Goal: Transaction & Acquisition: Purchase product/service

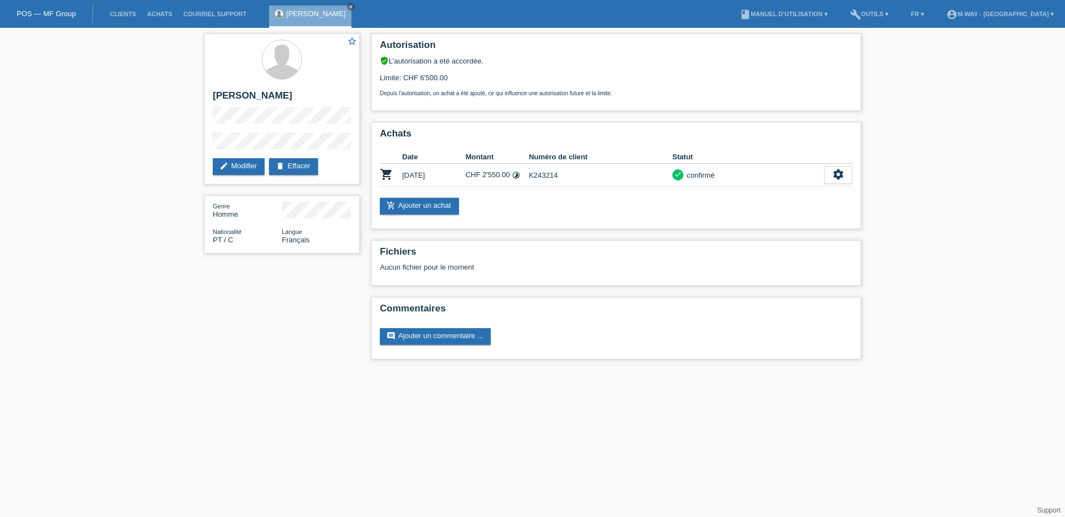
click at [128, 9] on li "Clients" at bounding box center [122, 14] width 37 height 28
click at [126, 13] on link "Clients" at bounding box center [122, 14] width 37 height 7
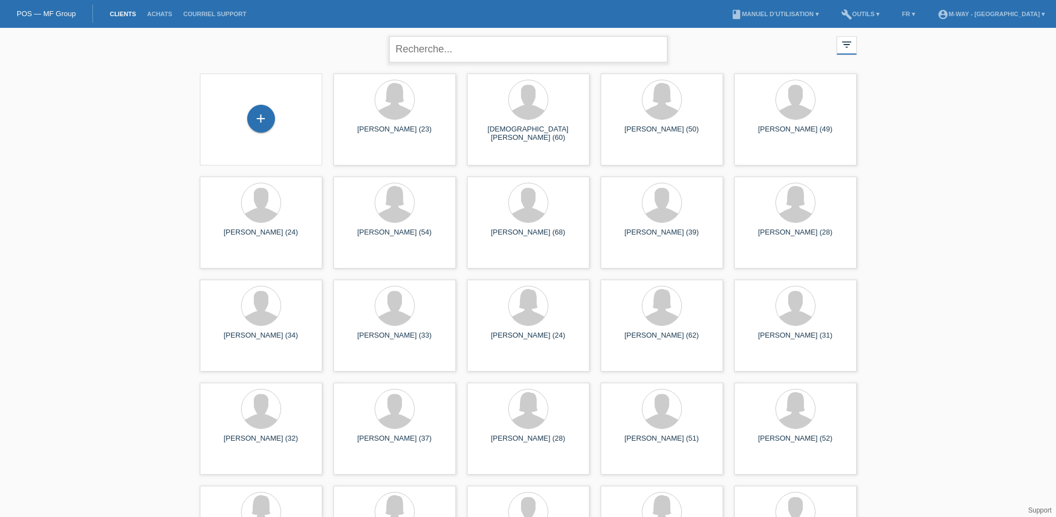
click at [471, 52] on input "text" at bounding box center [528, 49] width 278 height 26
type input "pauchard"
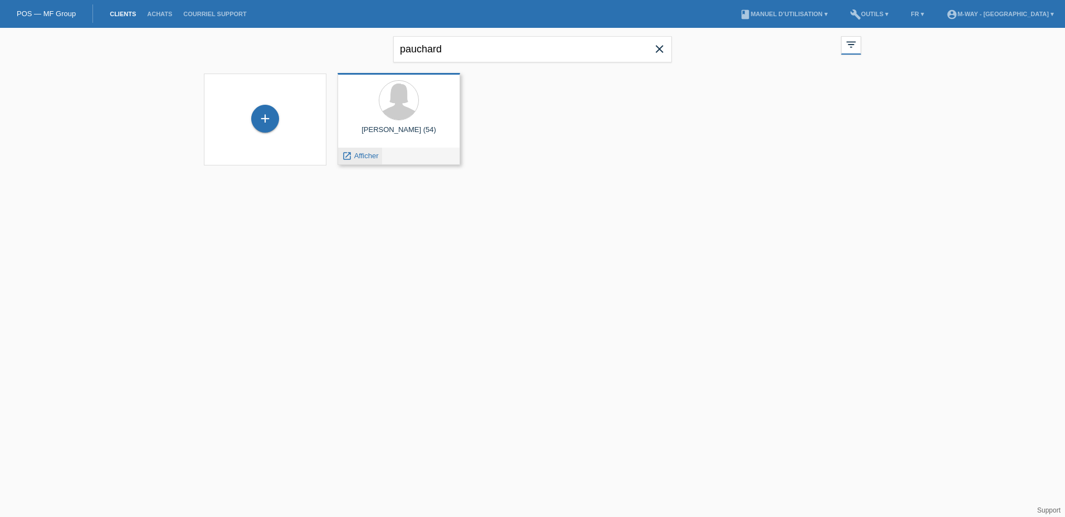
click at [376, 153] on span "Afficher" at bounding box center [366, 155] width 24 height 8
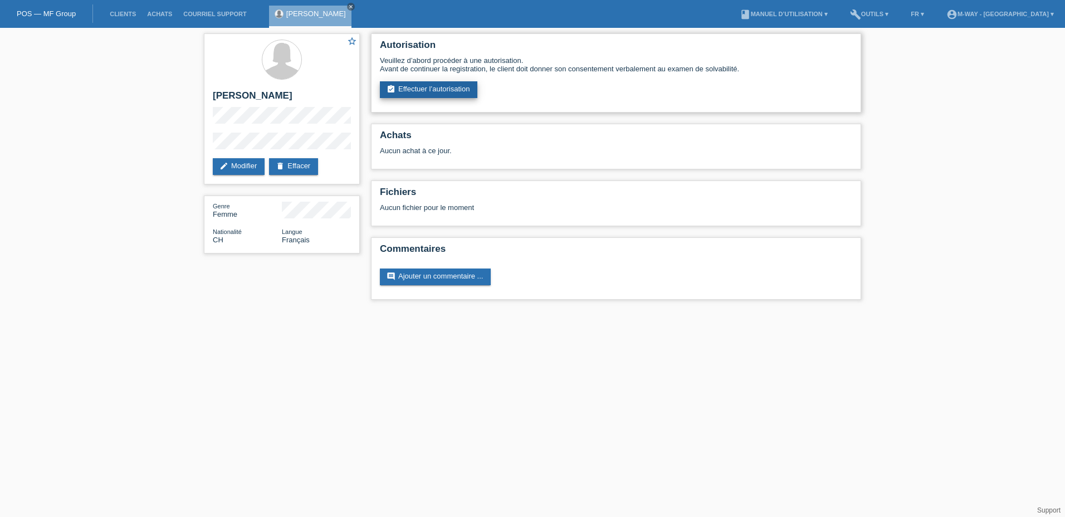
click at [422, 82] on link "assignment_turned_in Effectuer l’autorisation" at bounding box center [428, 89] width 97 height 17
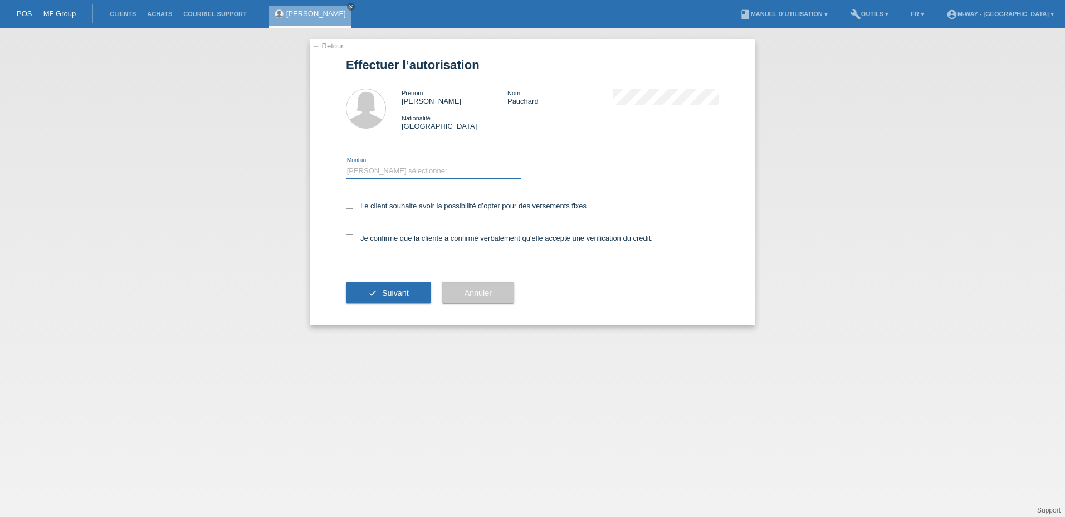
click at [398, 168] on select "Veuillez sélectionner CHF 1.00 - CHF 499.00 CHF 500.00 - CHF 1'999.00 CHF 2'000…" at bounding box center [433, 170] width 175 height 13
select select "3"
click at [346, 164] on select "Veuillez sélectionner CHF 1.00 - CHF 499.00 CHF 500.00 - CHF 1'999.00 CHF 2'000…" at bounding box center [433, 170] width 175 height 13
click at [347, 202] on icon at bounding box center [349, 205] width 7 height 7
click at [347, 202] on input "Le client souhaite avoir la possibilité d’opter pour des versements fixes" at bounding box center [349, 205] width 7 height 7
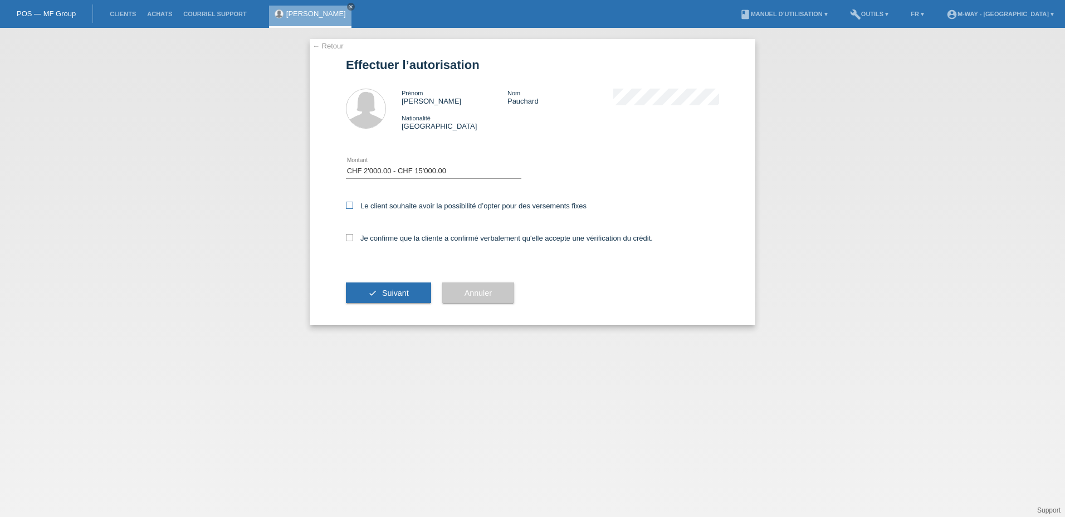
checkbox input "true"
click at [354, 236] on label "Je confirme que la cliente a confirmé verbalement qu'elle accepte une vérificat…" at bounding box center [499, 238] width 307 height 8
click at [353, 236] on input "Je confirme que la cliente a confirmé verbalement qu'elle accepte une vérificat…" at bounding box center [349, 237] width 7 height 7
checkbox input "true"
click at [381, 286] on button "check Suivant" at bounding box center [388, 292] width 85 height 21
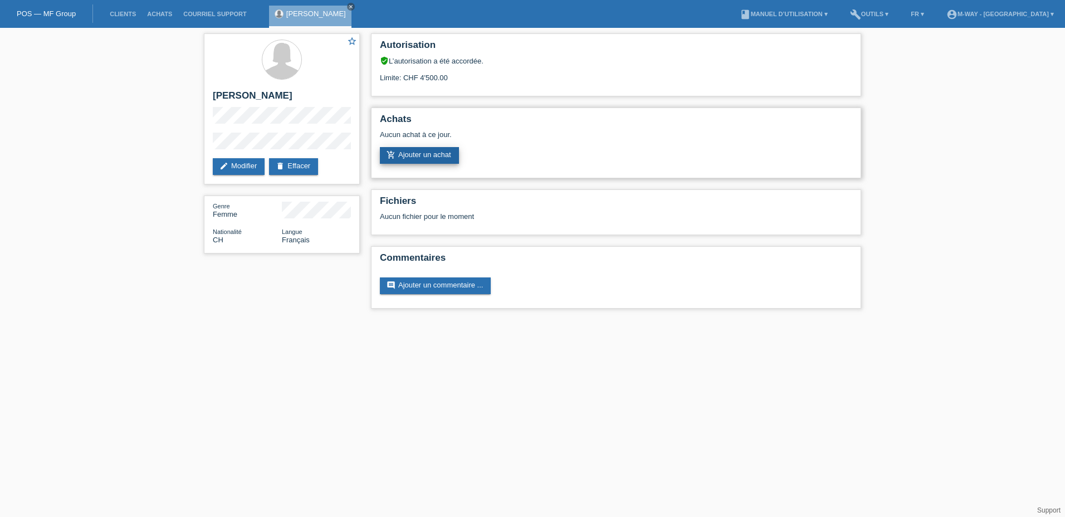
click at [427, 154] on link "add_shopping_cart Ajouter un achat" at bounding box center [419, 155] width 79 height 17
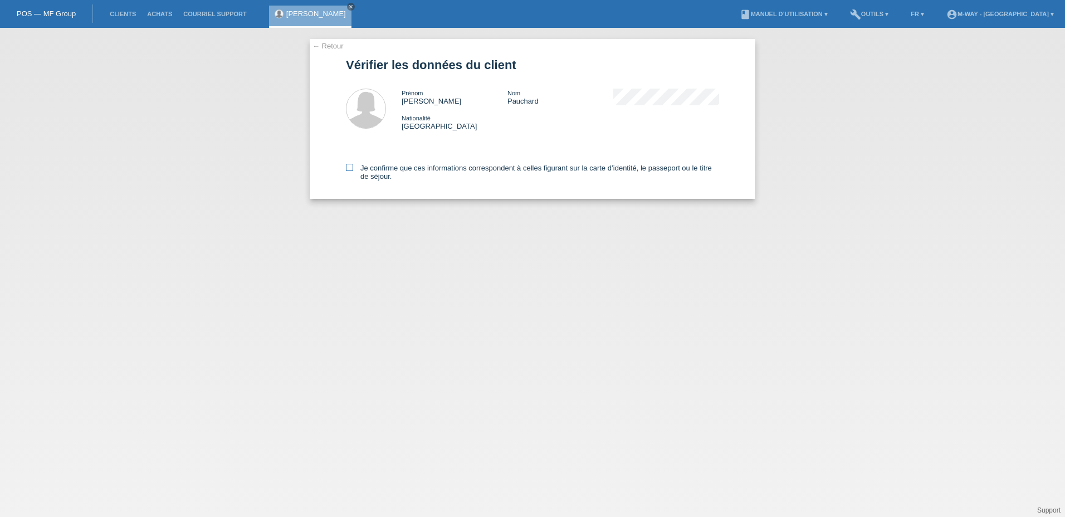
click at [349, 170] on icon at bounding box center [349, 167] width 7 height 7
click at [349, 170] on input "Je confirme que ces informations correspondent à celles figurant sur la carte d…" at bounding box center [349, 167] width 7 height 7
checkbox input "true"
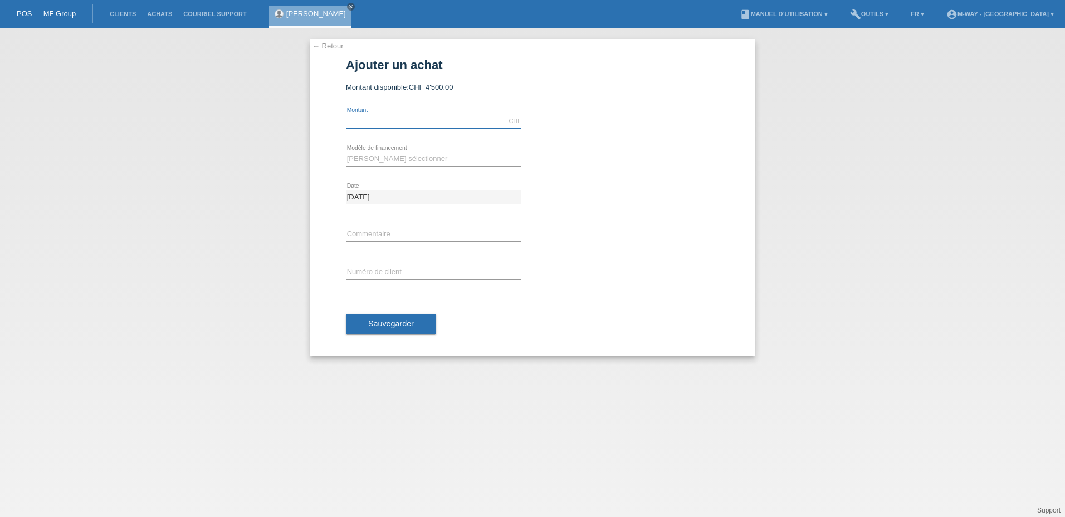
click at [384, 120] on input "text" at bounding box center [433, 121] width 175 height 14
type input "2800.00"
click at [357, 158] on select "[PERSON_NAME] sélectionner Taux fixes Achat sur facture avec paiement partiel" at bounding box center [433, 158] width 175 height 13
select select "77"
click at [346, 152] on select "[PERSON_NAME] sélectionner Taux fixes Achat sur facture avec paiement partiel" at bounding box center [433, 158] width 175 height 13
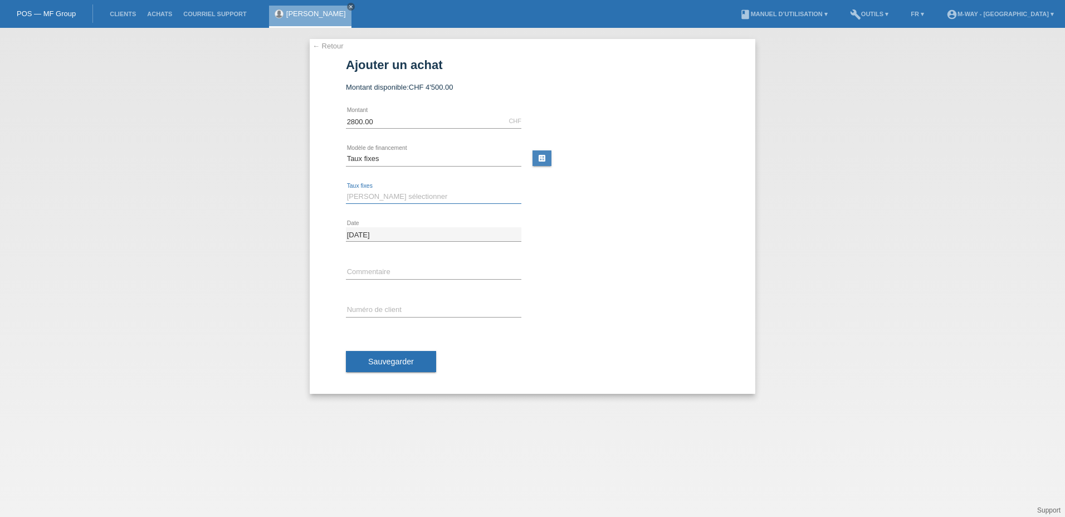
click at [362, 201] on select "[PERSON_NAME] sélectionner 4 versements 5 versements 6 versements 7 versements …" at bounding box center [433, 196] width 175 height 13
select select "202"
click at [346, 190] on select "[PERSON_NAME] sélectionner 4 versements 5 versements 6 versements 7 versements …" at bounding box center [433, 196] width 175 height 13
click at [367, 310] on input "text" at bounding box center [433, 310] width 175 height 14
type input "K243217"
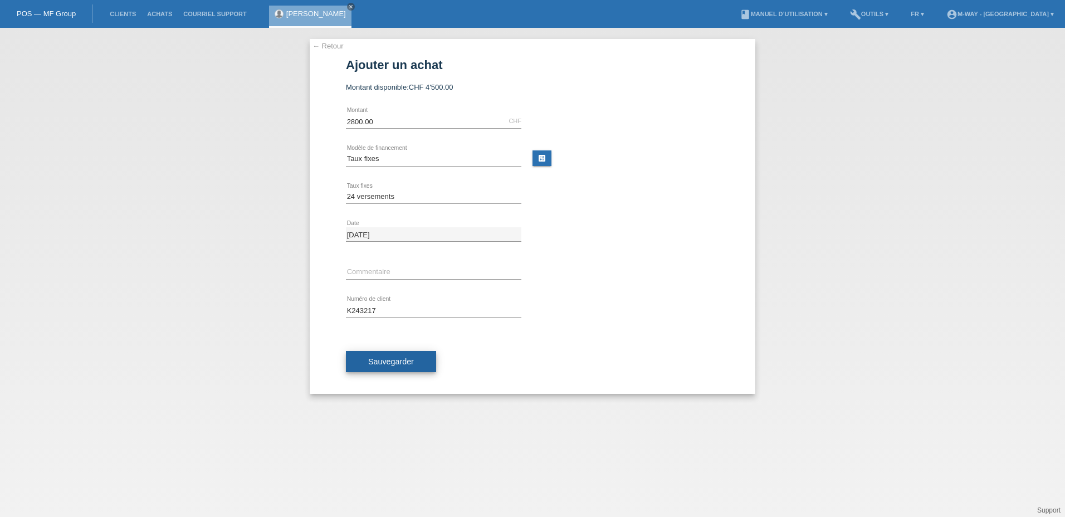
click at [392, 361] on span "Sauvegarder" at bounding box center [391, 361] width 46 height 9
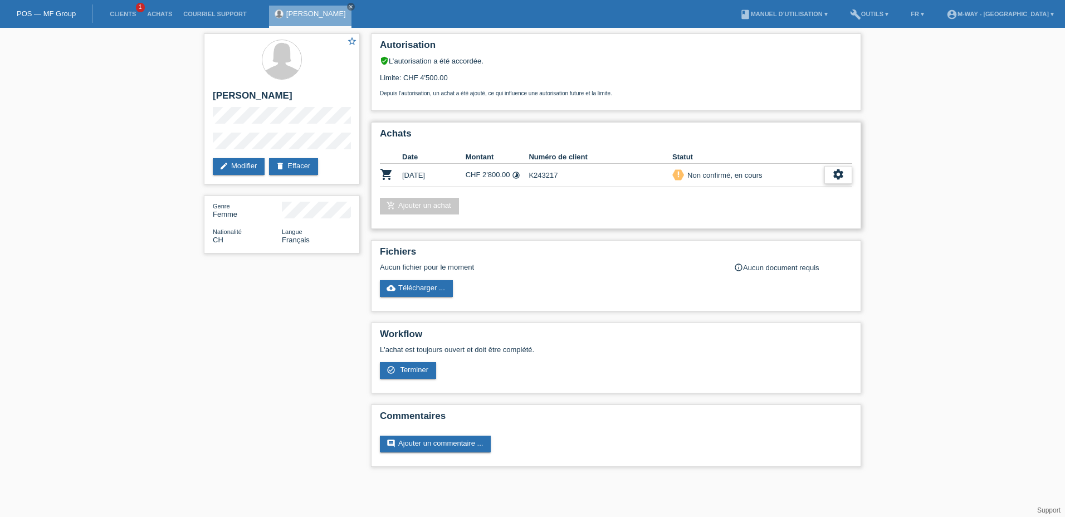
click at [837, 179] on icon "settings" at bounding box center [838, 174] width 12 height 12
click at [783, 223] on div "check_circle_outline Terminer" at bounding box center [789, 226] width 123 height 17
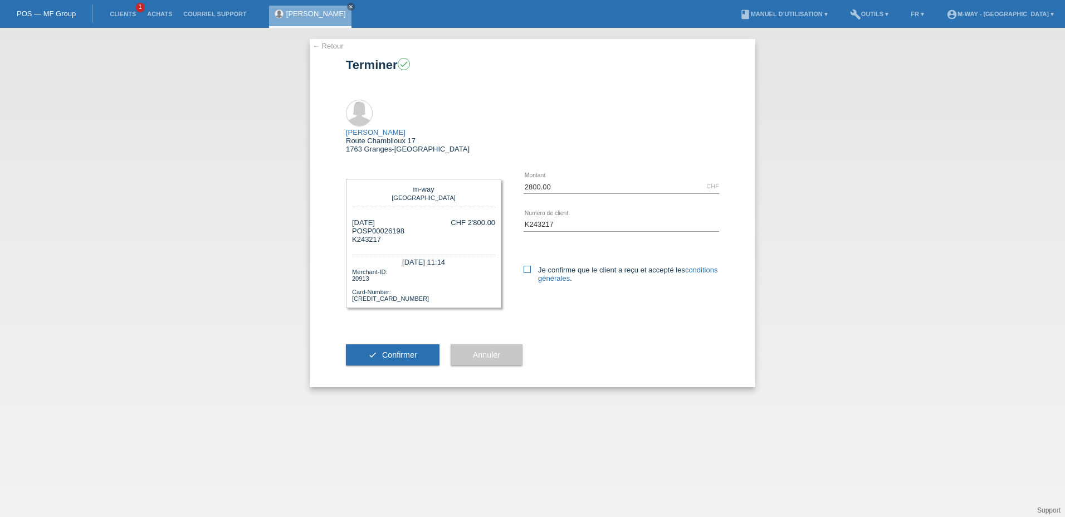
click at [528, 266] on icon at bounding box center [526, 269] width 7 height 7
click at [528, 266] on input "Je confirme que le client a reçu et accepté les conditions générales ." at bounding box center [526, 269] width 7 height 7
checkbox input "true"
click at [407, 350] on span "Confirmer" at bounding box center [399, 354] width 35 height 9
